Goal: Task Accomplishment & Management: Manage account settings

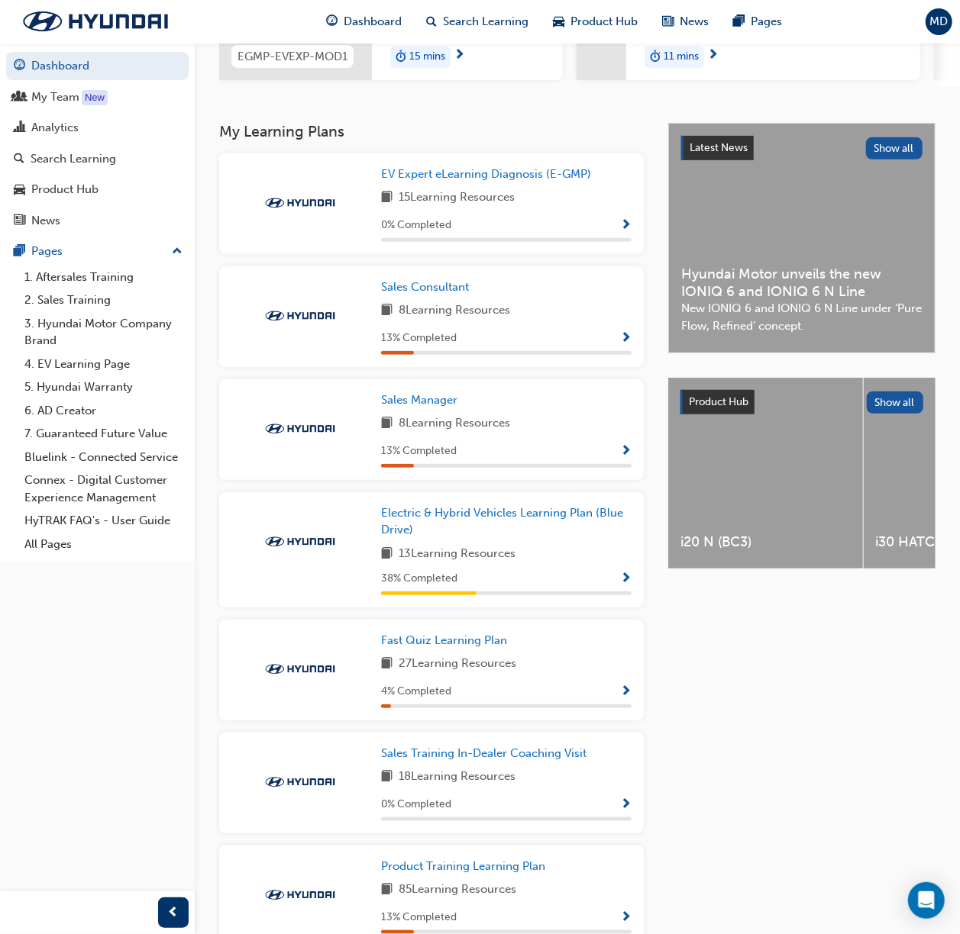
scroll to position [407, 0]
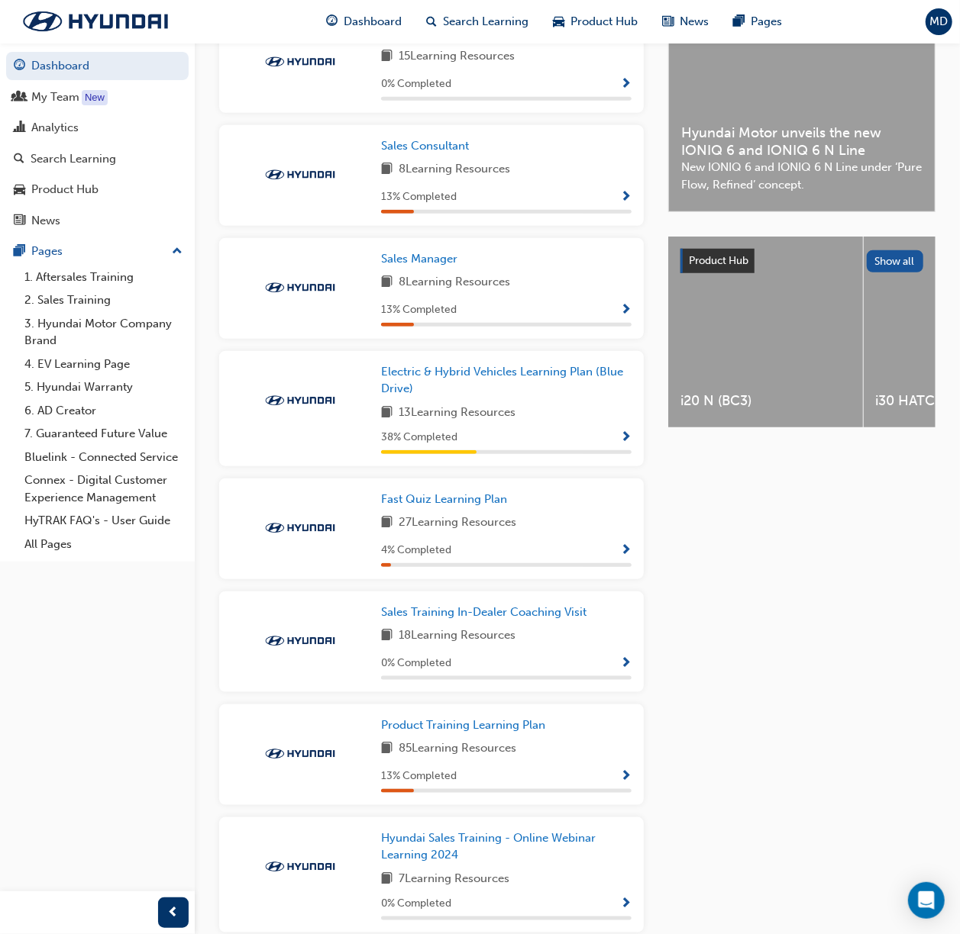
click at [751, 354] on div "i20 N (BC3)" at bounding box center [765, 332] width 195 height 191
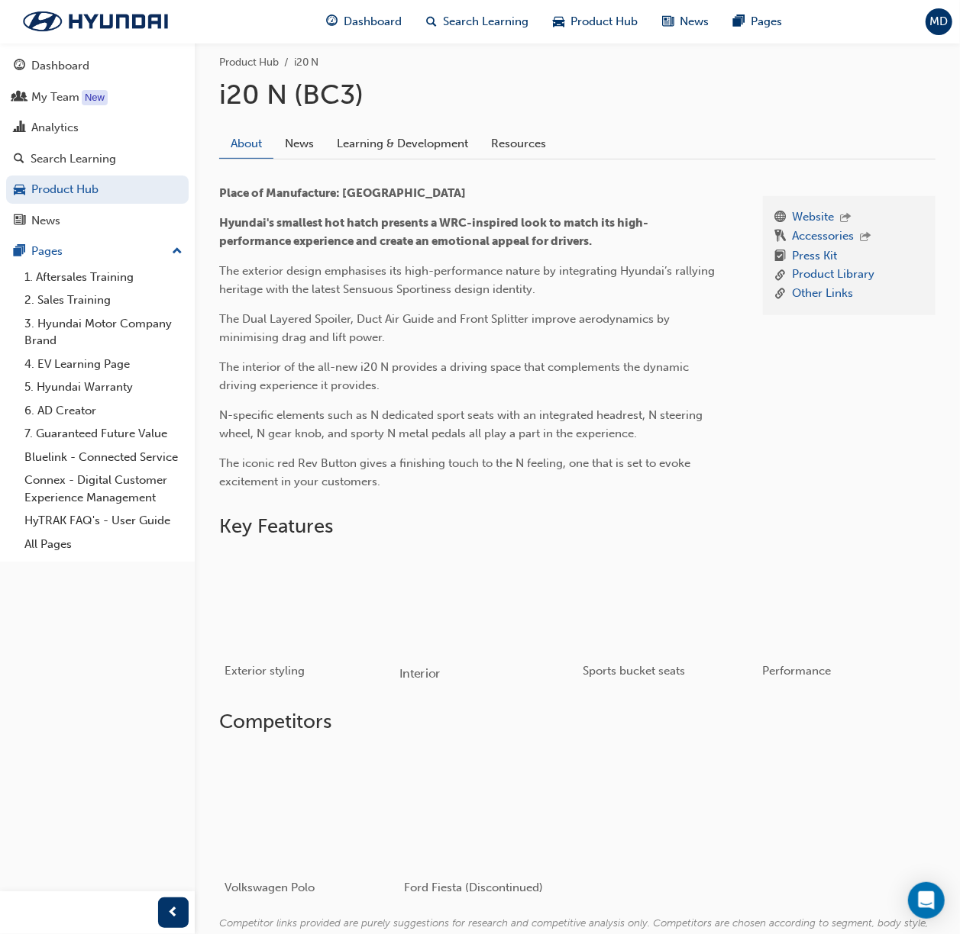
scroll to position [373, 0]
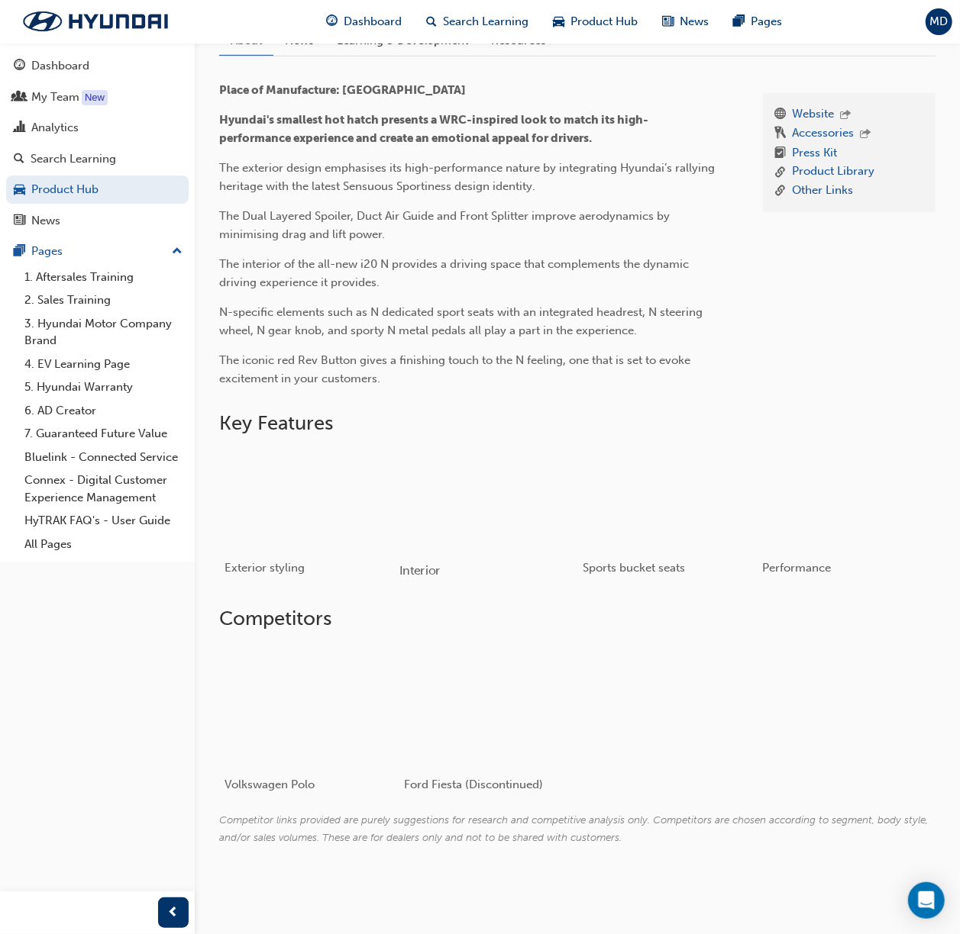
click at [470, 508] on div "button" at bounding box center [487, 500] width 178 height 100
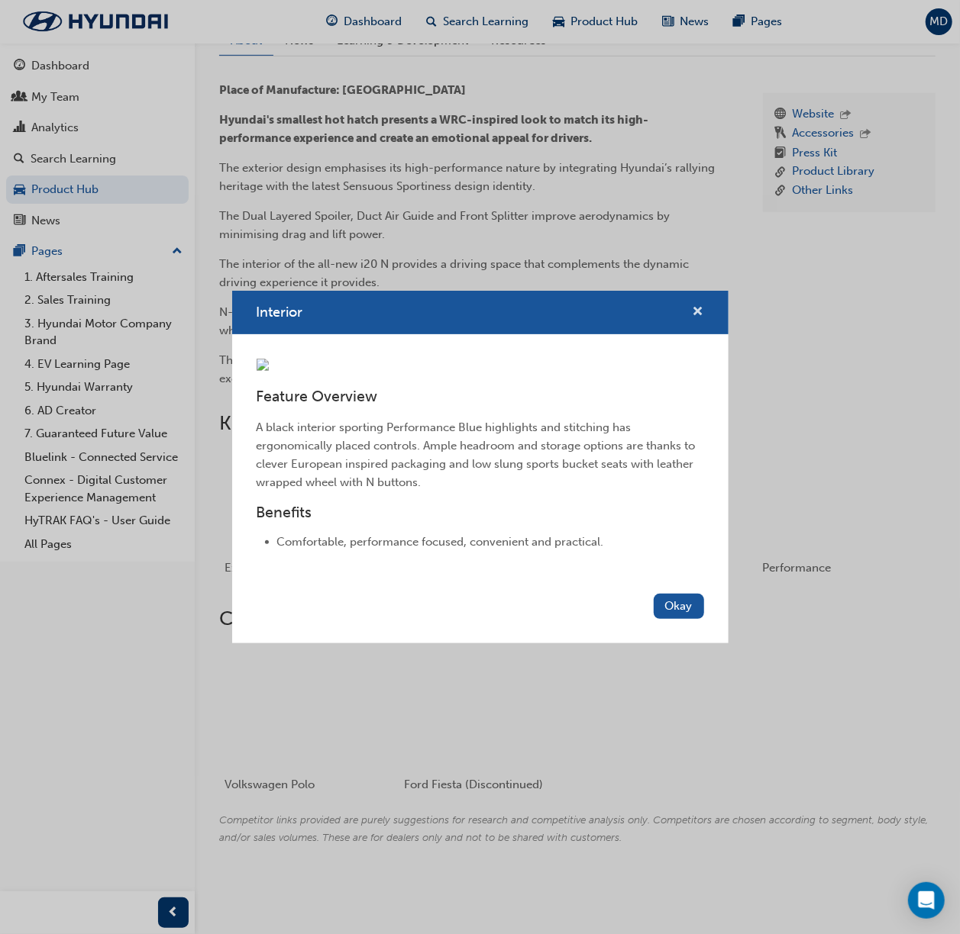
click at [691, 303] on div "Interior" at bounding box center [692, 312] width 24 height 19
click at [693, 306] on span "cross-icon" at bounding box center [697, 313] width 11 height 14
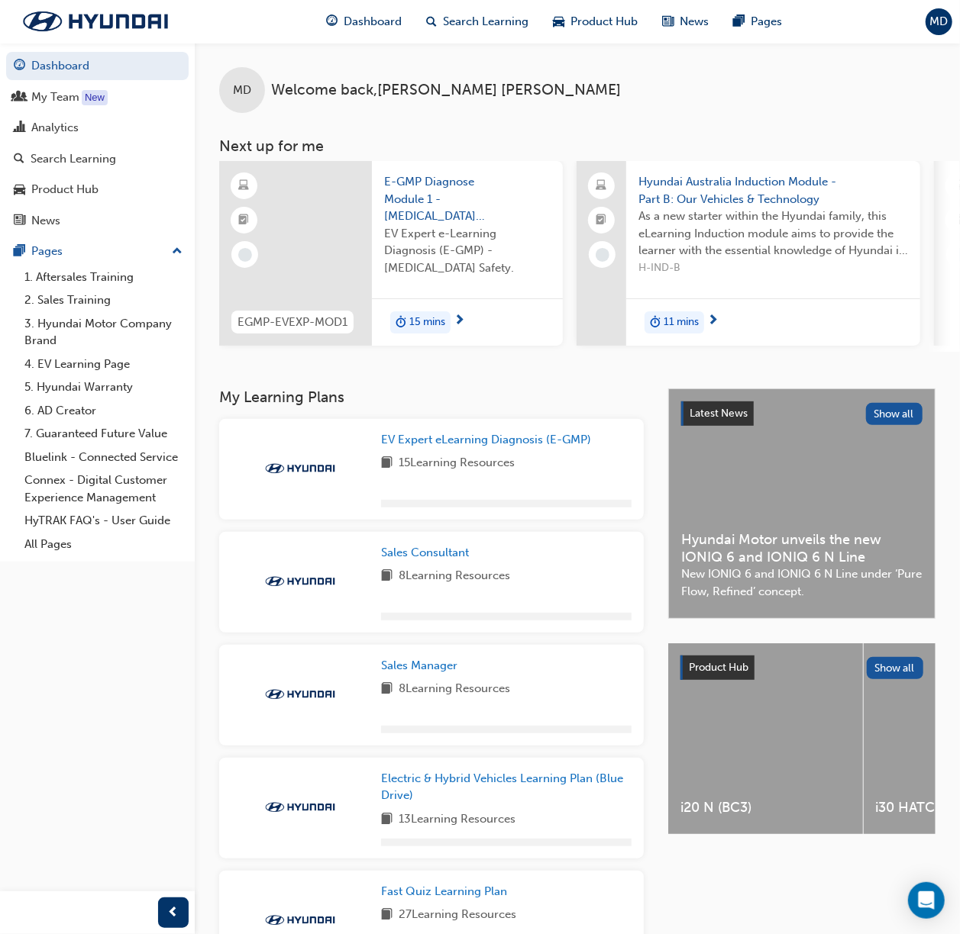
click at [923, 740] on div "i30 HATCH N (PD)" at bounding box center [960, 739] width 195 height 191
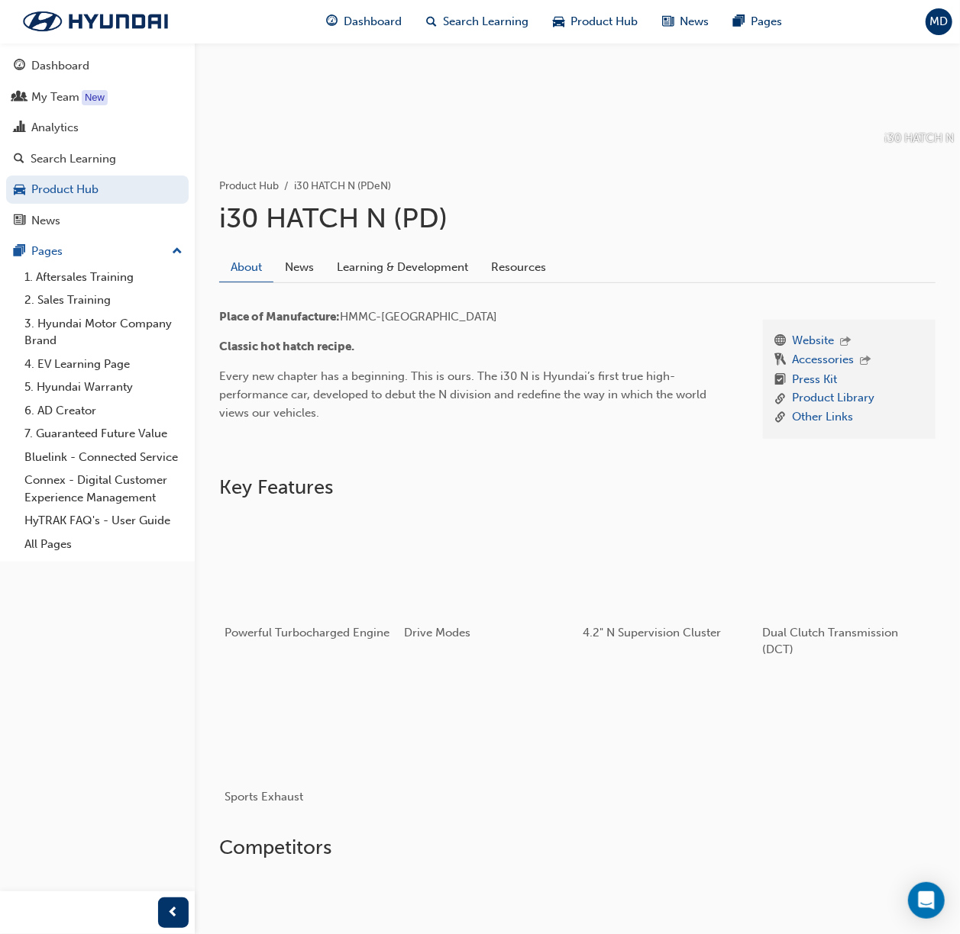
scroll to position [373, 0]
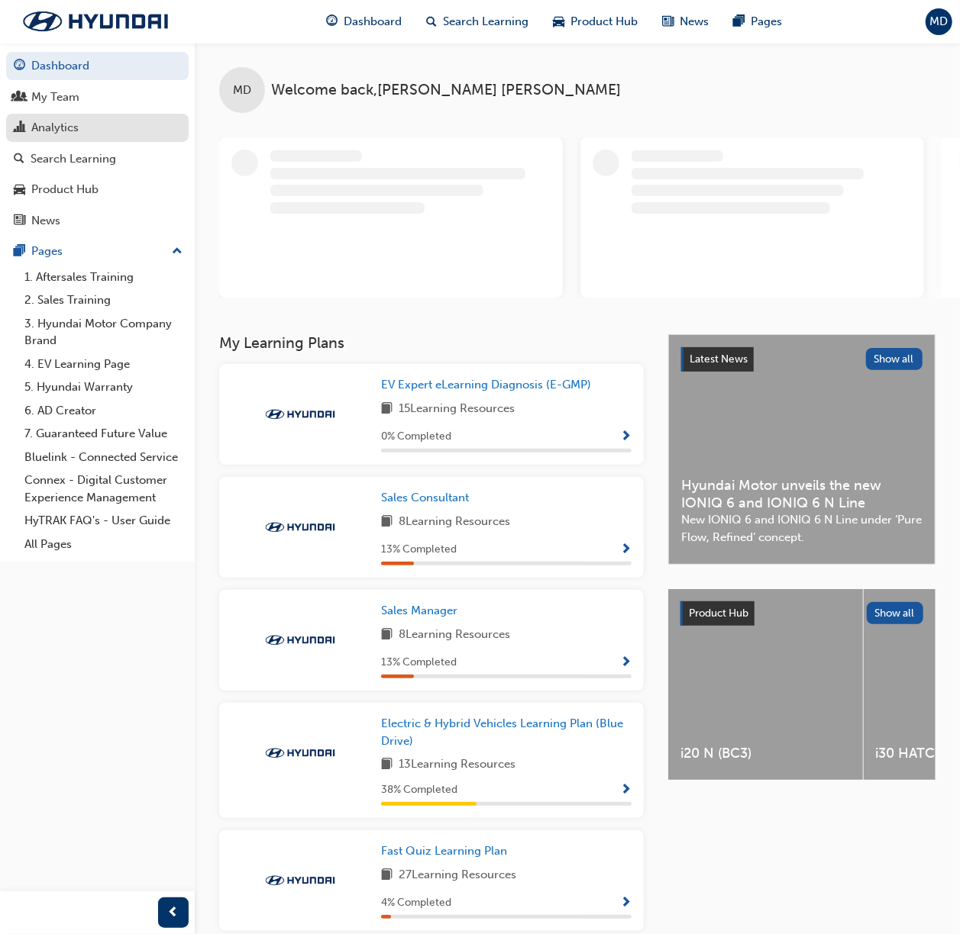
click at [78, 126] on div "Analytics" at bounding box center [54, 128] width 47 height 18
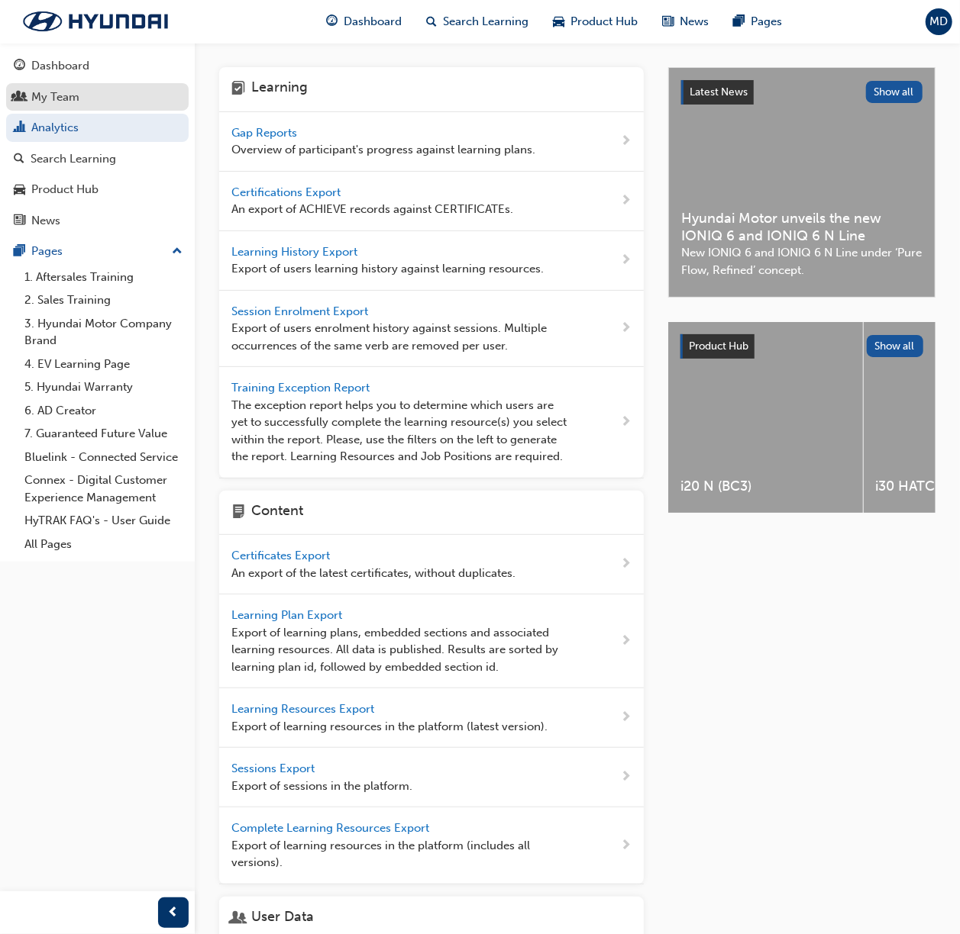
click at [62, 89] on div "My Team" at bounding box center [55, 98] width 48 height 18
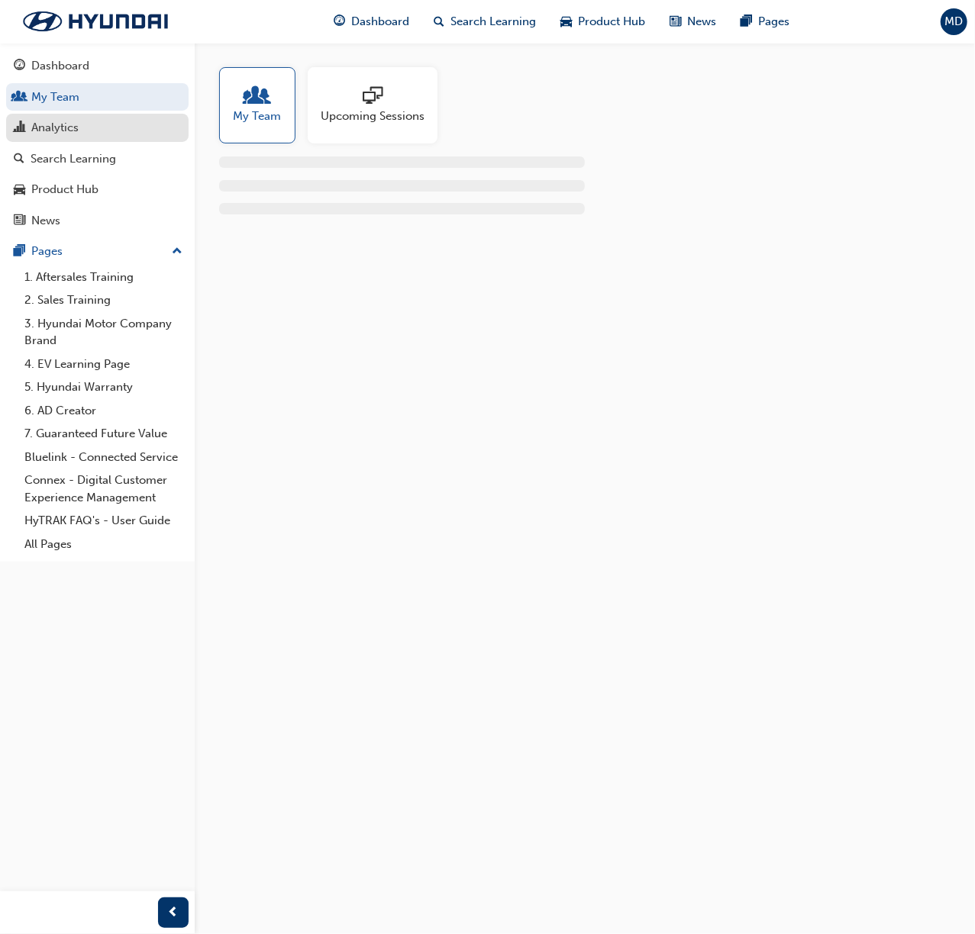
drag, startPoint x: 69, startPoint y: 128, endPoint x: 126, endPoint y: 154, distance: 62.9
click at [68, 125] on div "Analytics" at bounding box center [54, 128] width 47 height 18
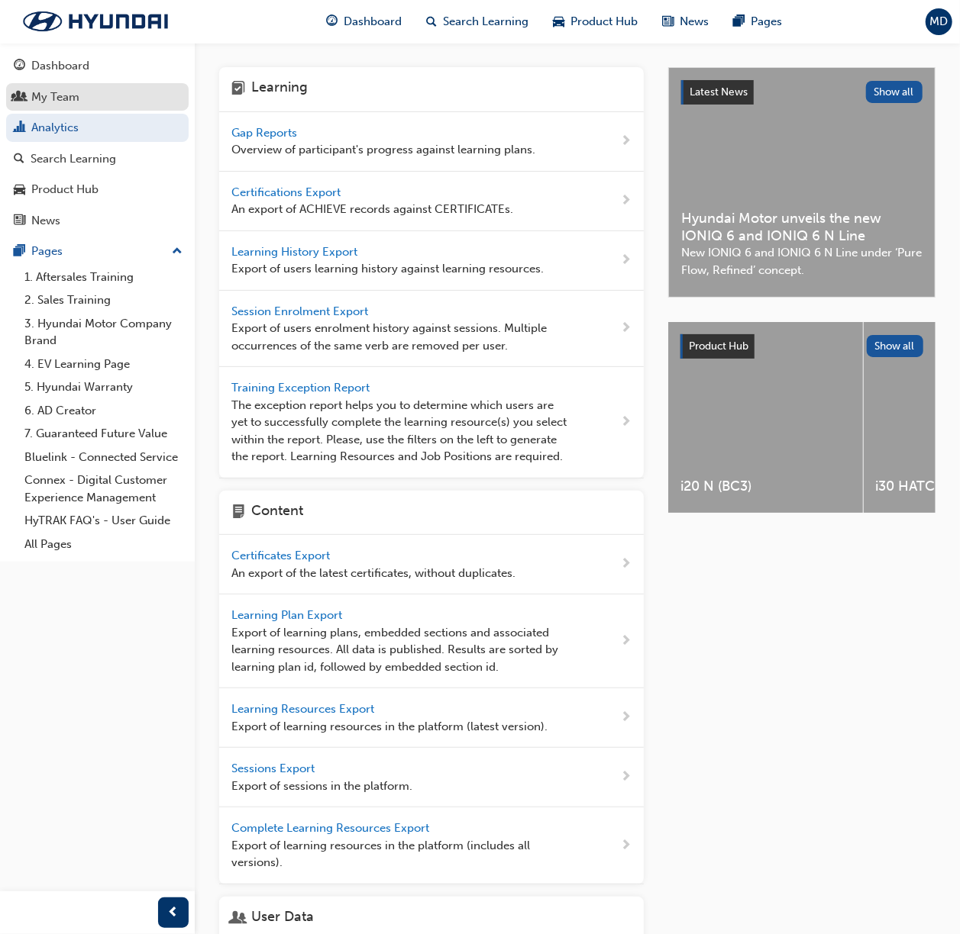
click at [107, 105] on div "My Team" at bounding box center [97, 97] width 167 height 19
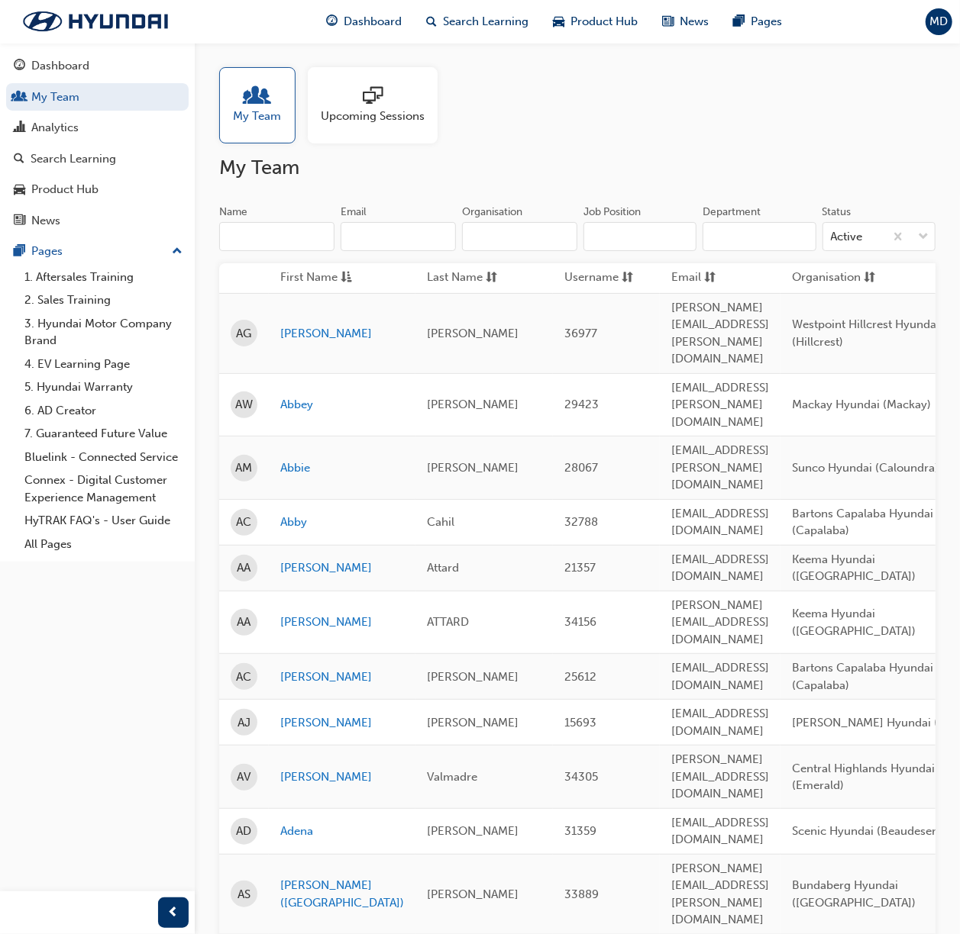
click at [276, 239] on input "Name" at bounding box center [276, 236] width 115 height 29
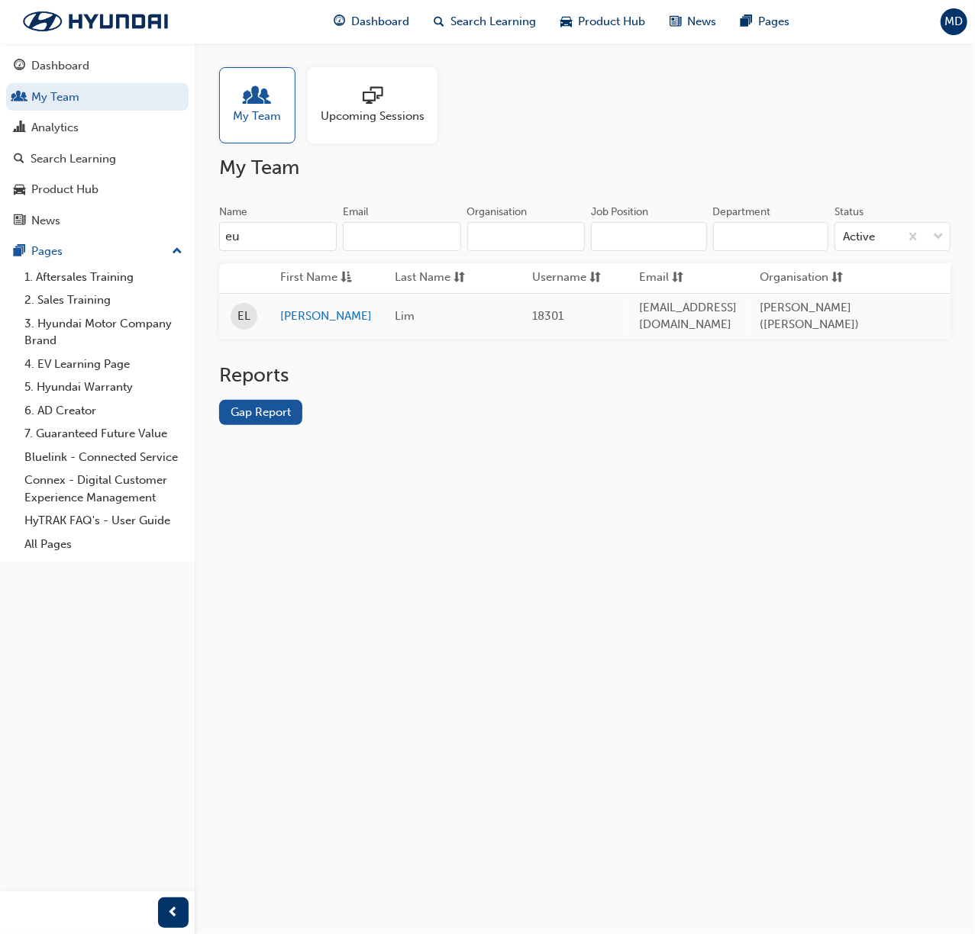
type input "e"
type input "euge"
click at [294, 315] on link "[PERSON_NAME]" at bounding box center [326, 317] width 92 height 18
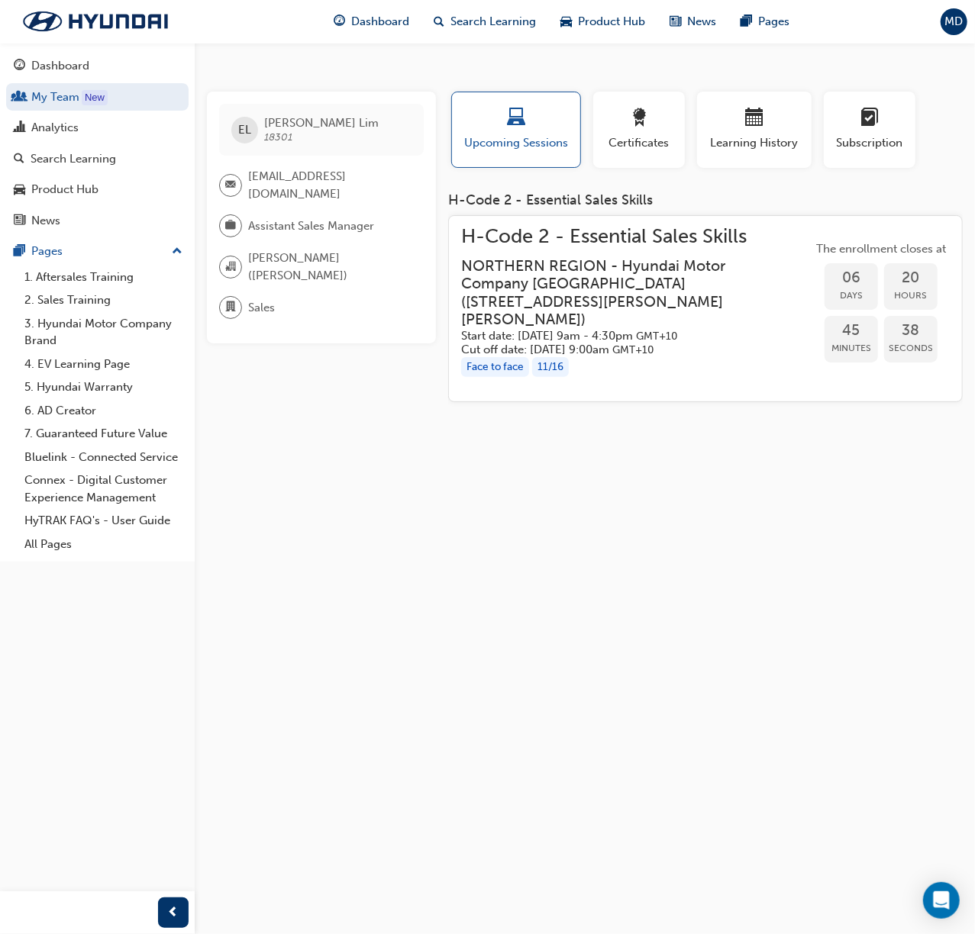
click at [589, 260] on h3 "NORTHERN REGION - Hyundai Motor Company [GEOGRAPHIC_DATA] ( [STREET_ADDRESS][PE…" at bounding box center [624, 293] width 327 height 72
click at [760, 131] on div "Learning History" at bounding box center [754, 130] width 92 height 44
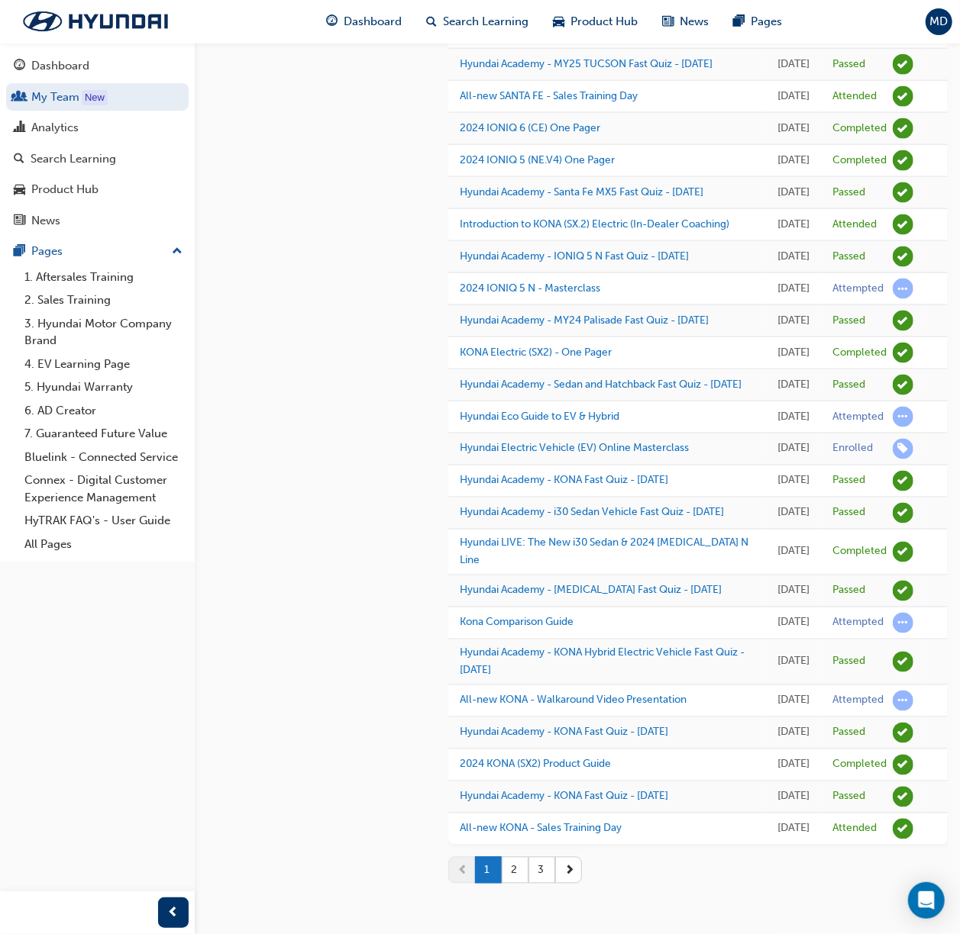
scroll to position [1649, 0]
click at [516, 862] on button "2" at bounding box center [515, 870] width 27 height 27
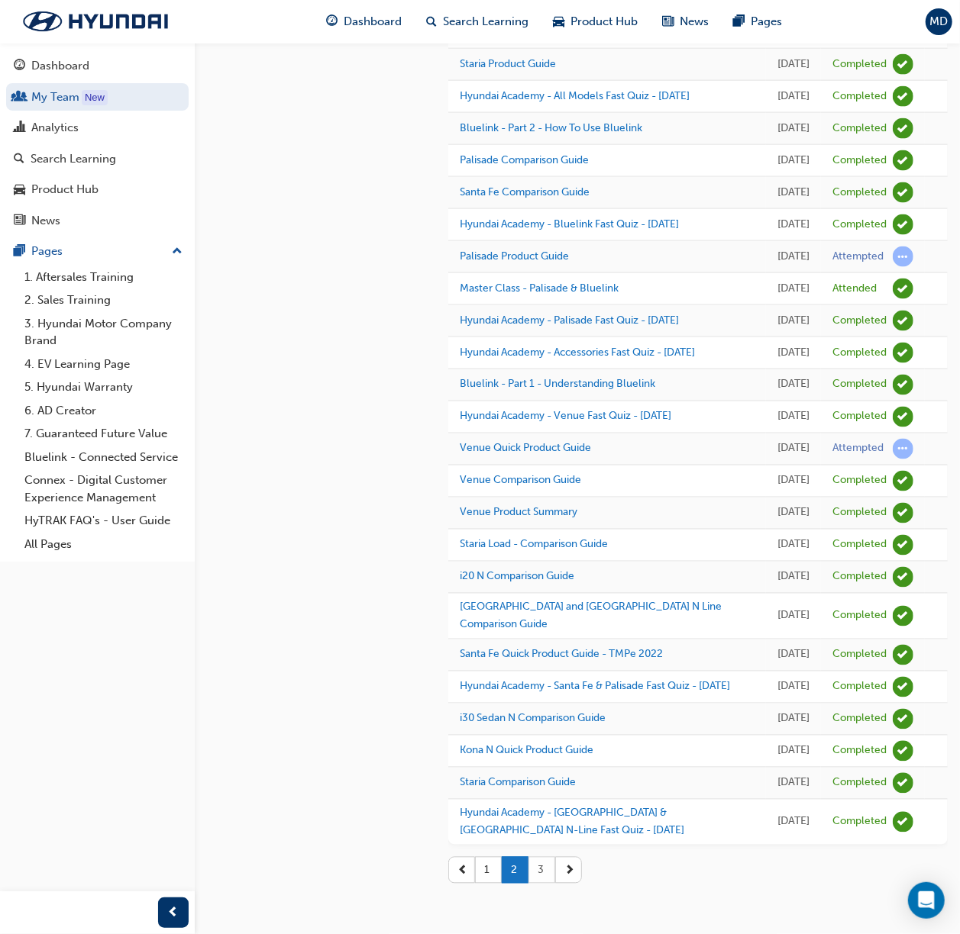
click at [541, 869] on button "3" at bounding box center [541, 870] width 27 height 27
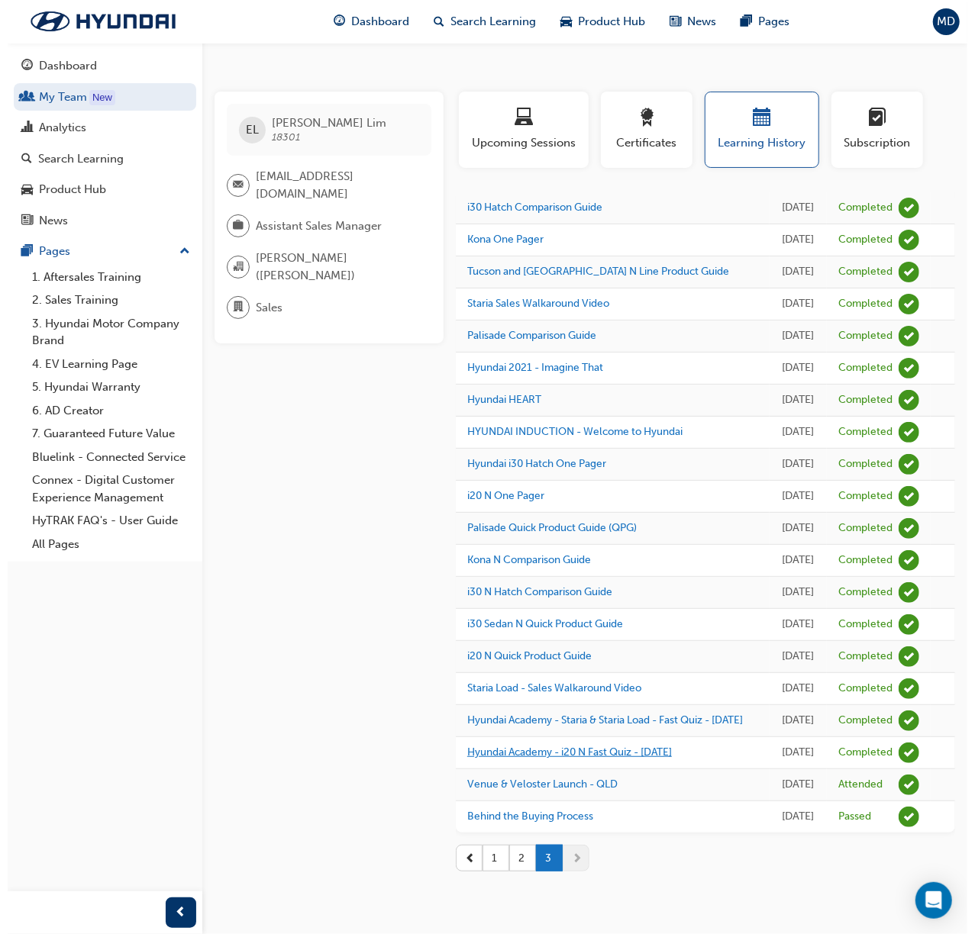
scroll to position [0, 0]
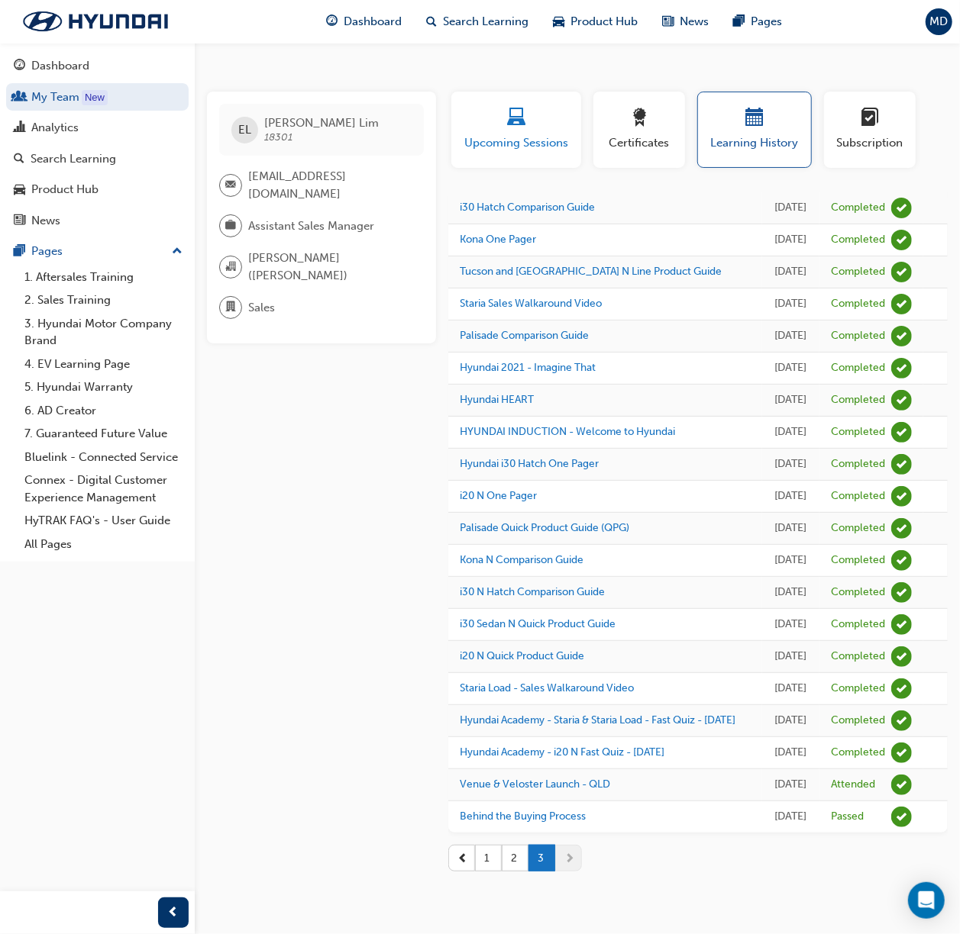
drag, startPoint x: 531, startPoint y: 118, endPoint x: 508, endPoint y: 147, distance: 37.6
click at [531, 115] on div "button" at bounding box center [516, 120] width 107 height 24
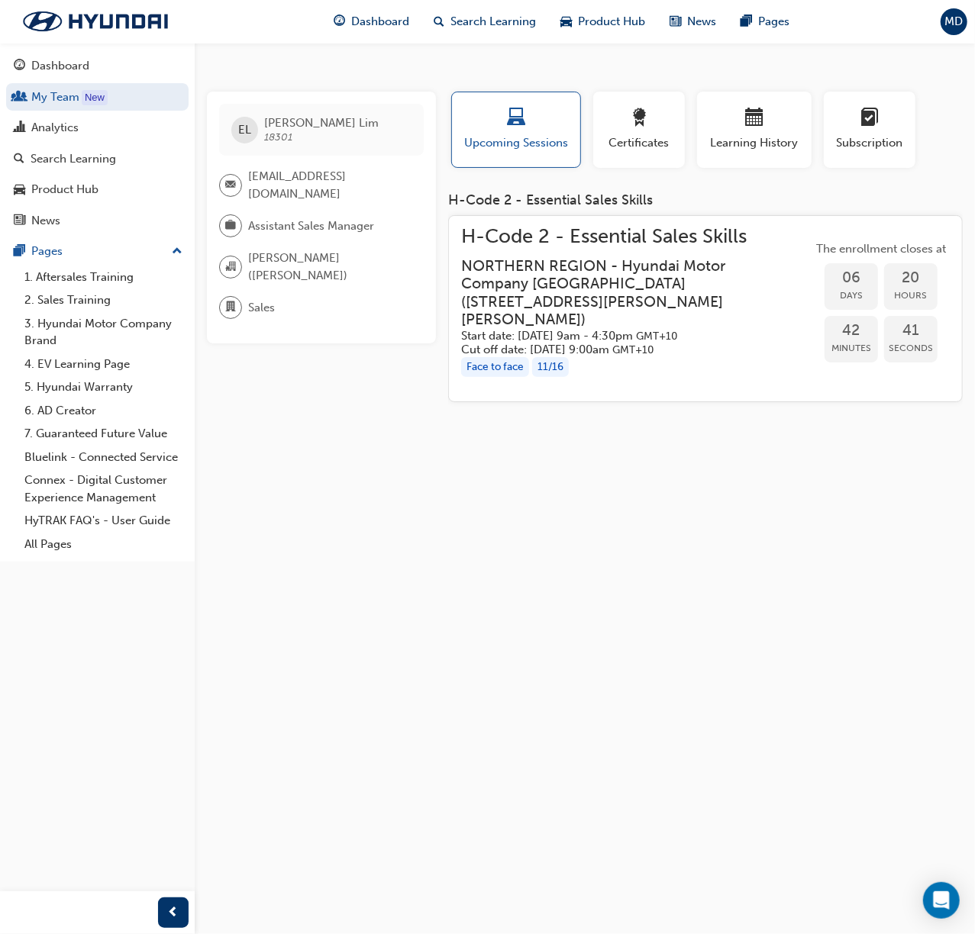
click at [550, 239] on span "H-Code 2 - Essential Sales Skills" at bounding box center [636, 237] width 351 height 18
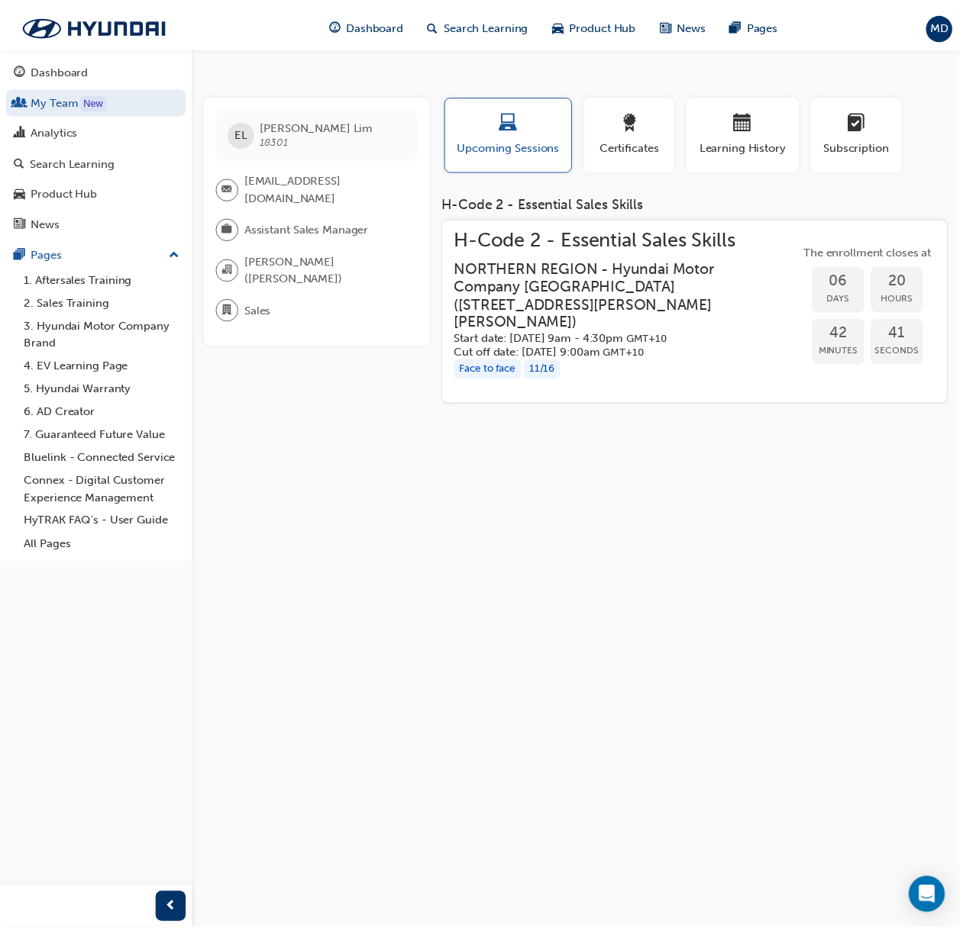
scroll to position [889, 0]
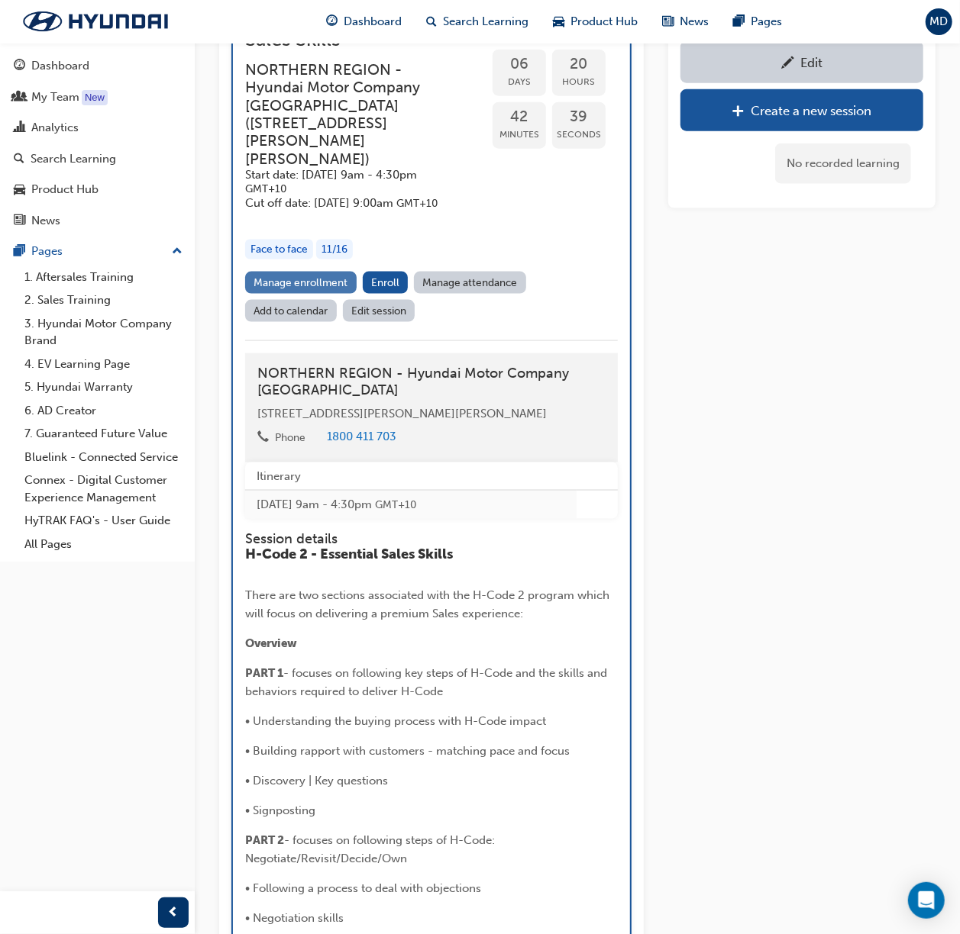
click at [296, 272] on link "Manage enrollment" at bounding box center [300, 283] width 111 height 22
